Goal: Task Accomplishment & Management: Manage account settings

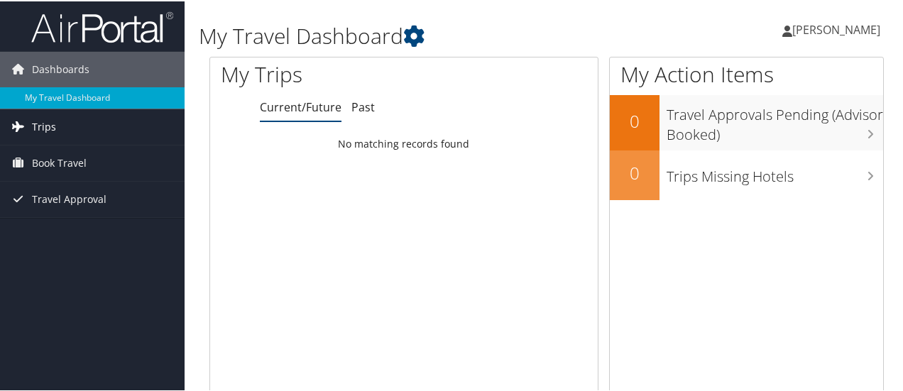
click at [60, 116] on link "Trips" at bounding box center [92, 126] width 185 height 36
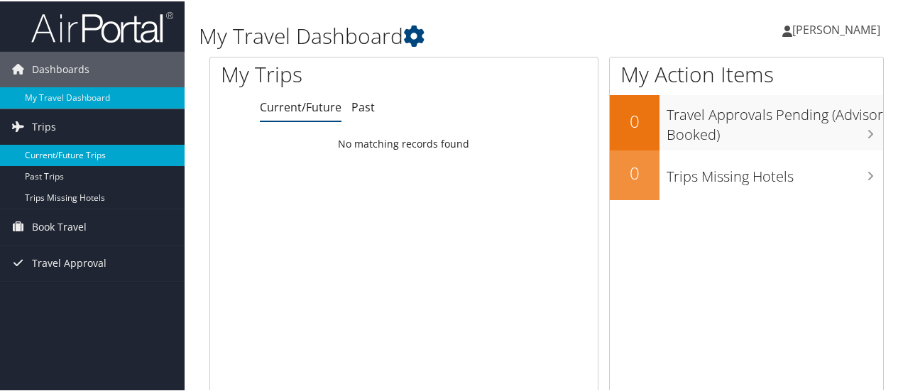
click at [51, 153] on link "Current/Future Trips" at bounding box center [92, 153] width 185 height 21
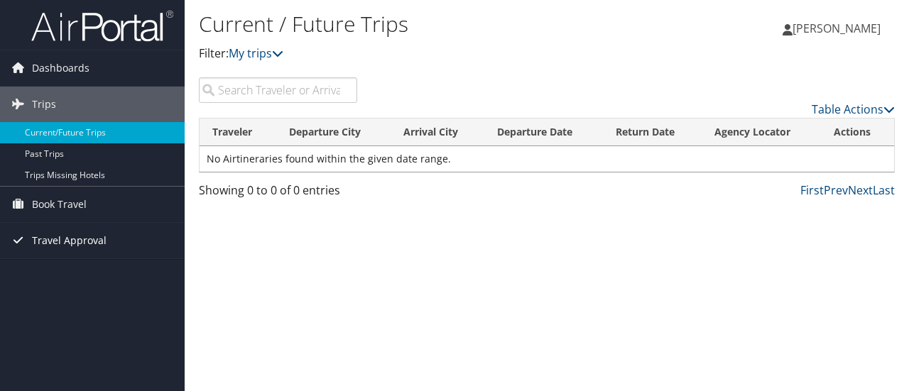
click at [50, 242] on span "Travel Approval" at bounding box center [69, 241] width 75 height 36
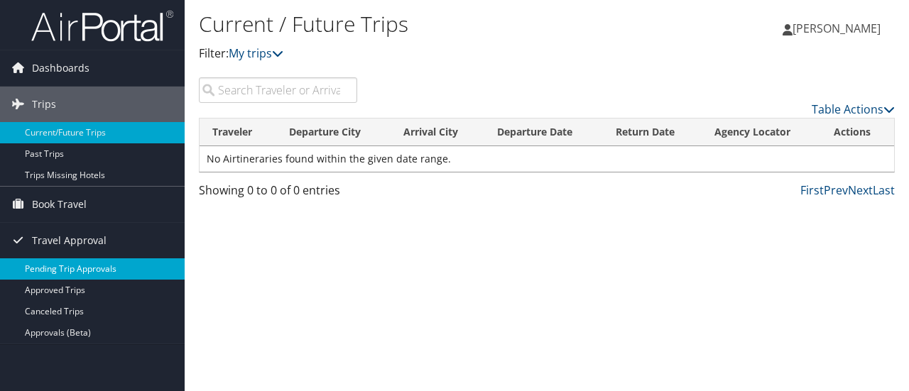
click at [53, 264] on link "Pending Trip Approvals" at bounding box center [92, 269] width 185 height 21
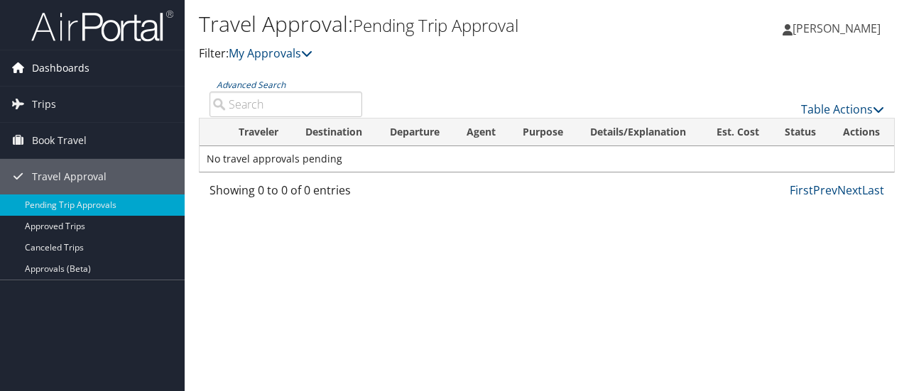
click at [69, 72] on span "Dashboards" at bounding box center [61, 68] width 58 height 36
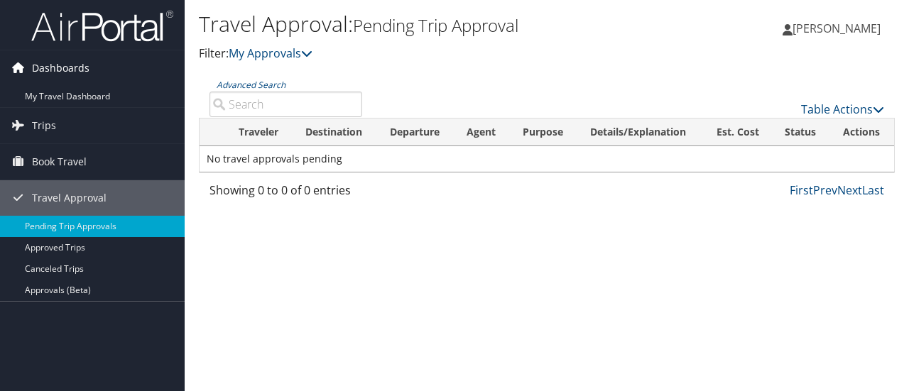
click at [85, 69] on span "Dashboards" at bounding box center [61, 68] width 58 height 36
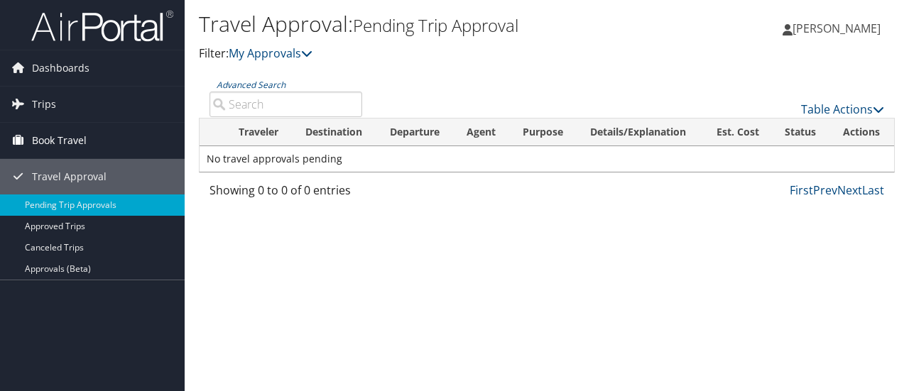
click at [54, 140] on span "Book Travel" at bounding box center [59, 141] width 55 height 36
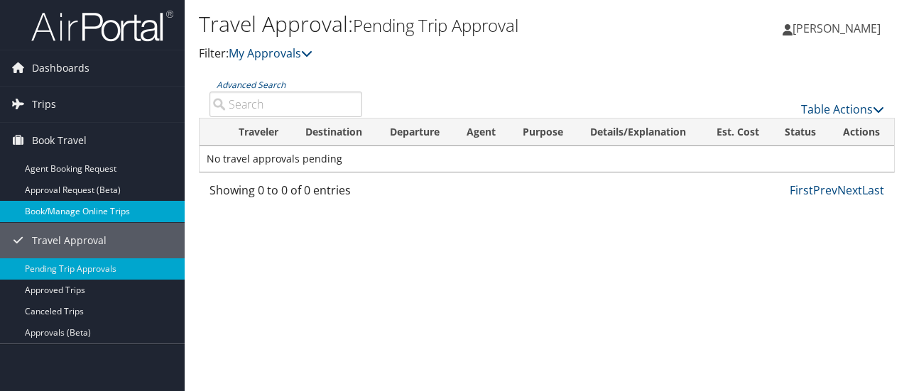
click at [45, 211] on link "Book/Manage Online Trips" at bounding box center [92, 211] width 185 height 21
